Goal: Task Accomplishment & Management: Manage account settings

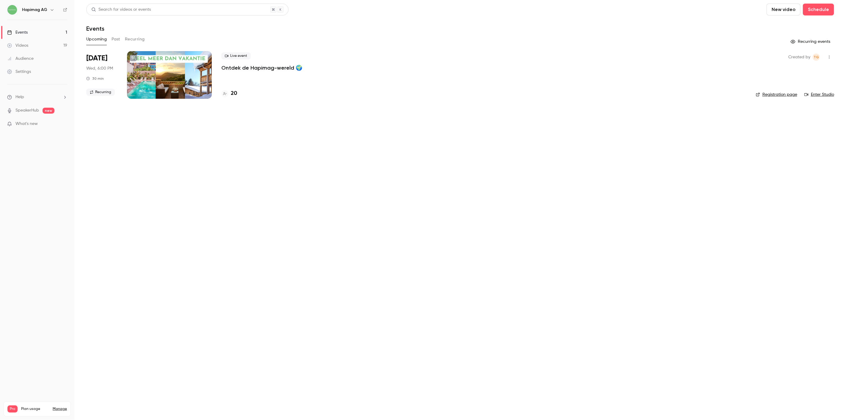
click at [245, 72] on div "Live event Ontdek de Hapimag-wereld 🌍 20" at bounding box center [483, 75] width 525 height 48
click at [247, 66] on p "Ontdek de Hapimag-wereld 🌍" at bounding box center [261, 67] width 81 height 7
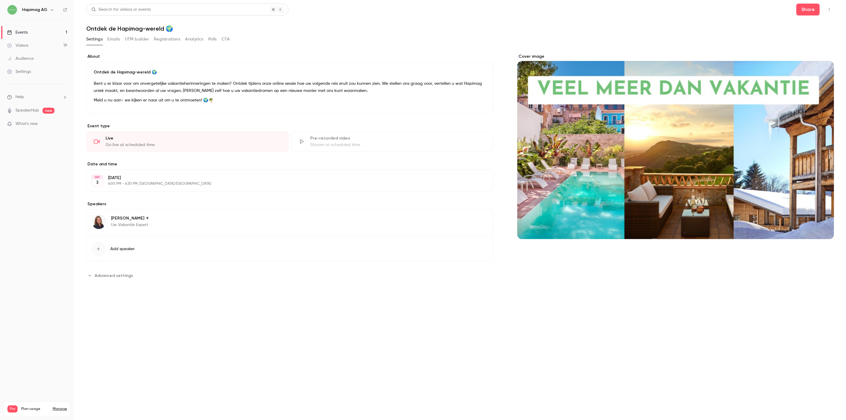
click at [184, 40] on div "Settings Emails UTM builder Registrations Analytics Polls CTA" at bounding box center [157, 40] width 143 height 10
click at [169, 40] on button "Registrations" at bounding box center [167, 40] width 26 height 10
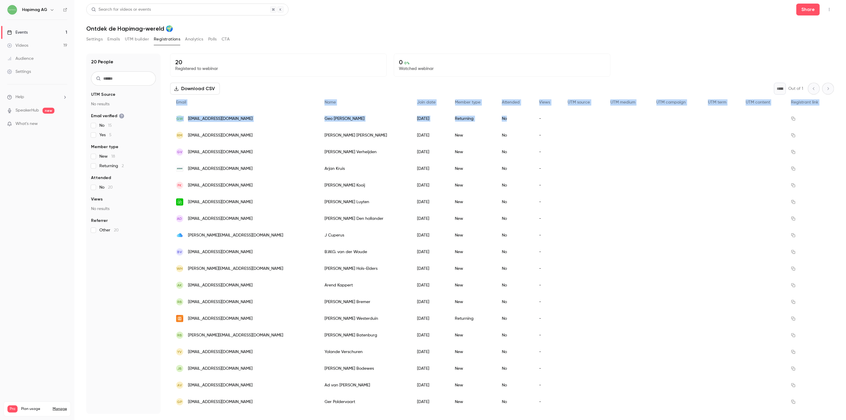
drag, startPoint x: 168, startPoint y: 118, endPoint x: 480, endPoint y: 120, distance: 311.5
click at [480, 120] on div "20 People UTM Source No results Email verified No 15 Yes 5 Member type New 18 R…" at bounding box center [460, 234] width 748 height 361
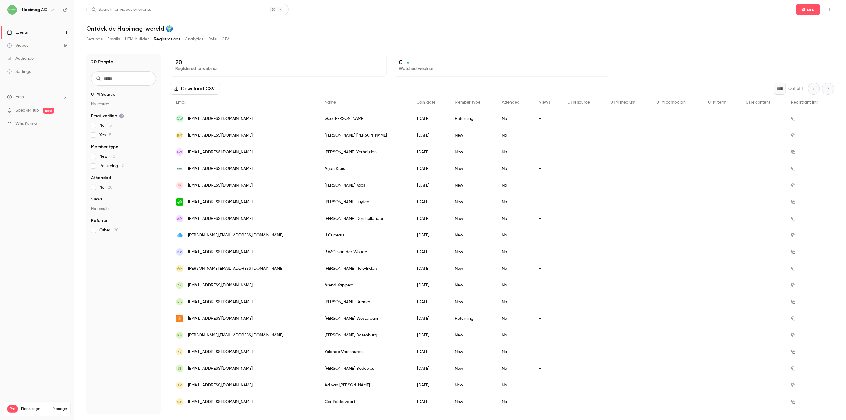
click at [157, 120] on div "20 People UTM Source No results Email verified No 15 Yes 5 Member type New 18 R…" at bounding box center [123, 234] width 74 height 361
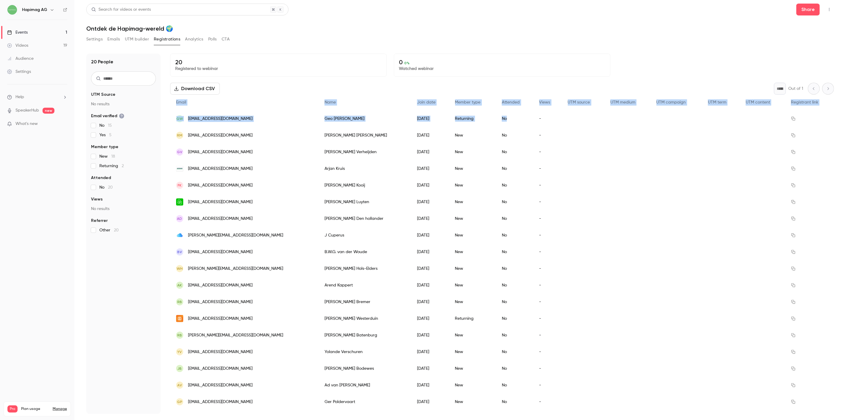
drag, startPoint x: 168, startPoint y: 118, endPoint x: 483, endPoint y: 116, distance: 315.4
click at [483, 116] on div "20 People UTM Source No results Email verified No 15 Yes 5 Member type New 18 R…" at bounding box center [460, 234] width 748 height 361
copy div "Email Name Join date Member type Attended Views UTM source UTM medium UTM campa…"
